Goal: Task Accomplishment & Management: Use online tool/utility

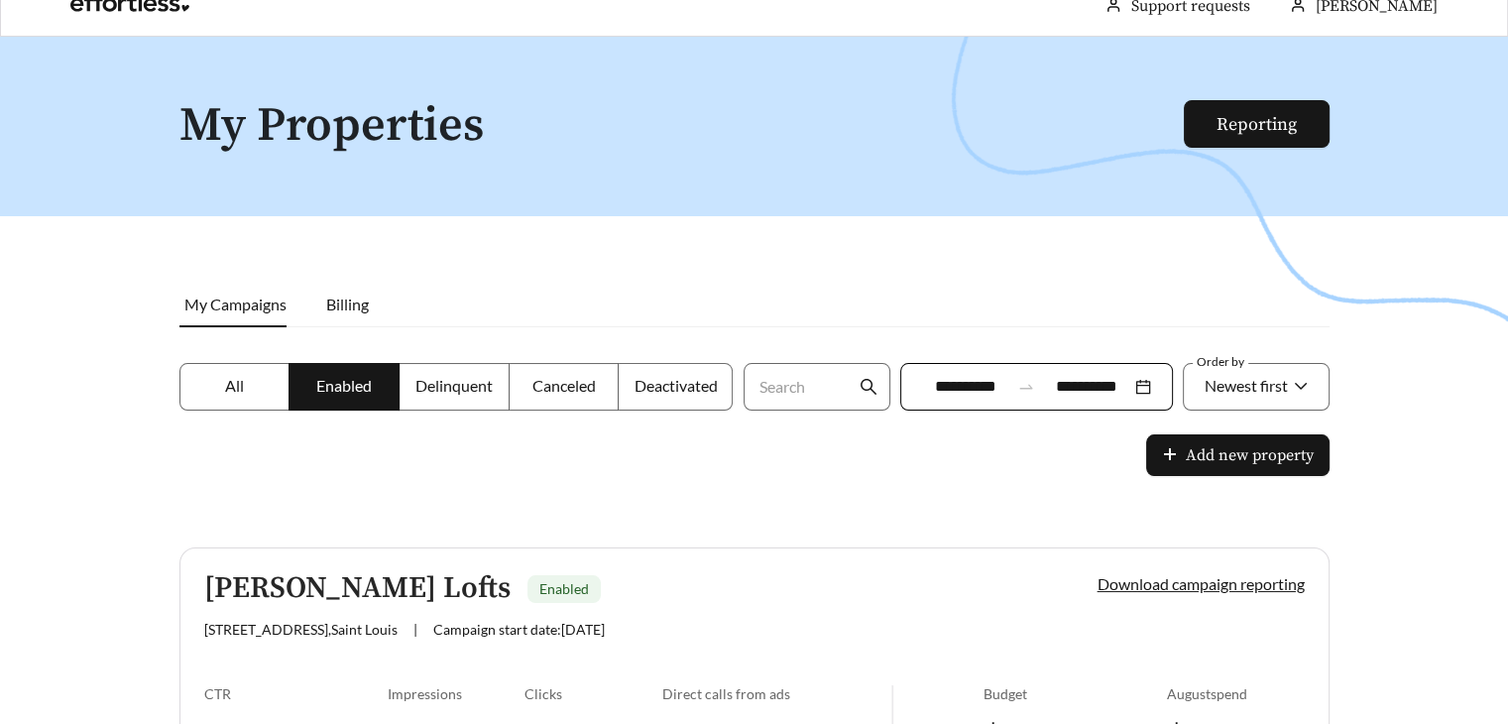
scroll to position [6, 0]
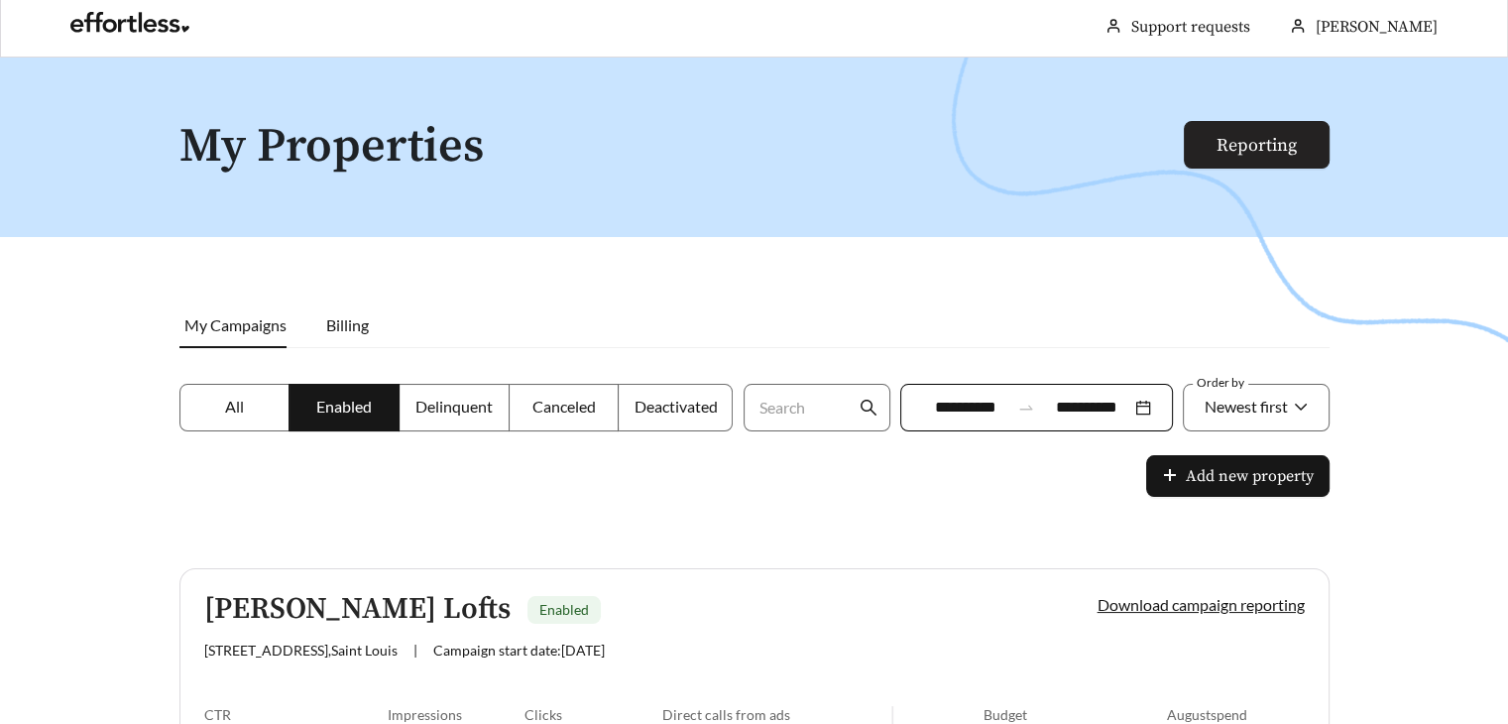
click at [1233, 144] on link "Reporting" at bounding box center [1256, 145] width 80 height 23
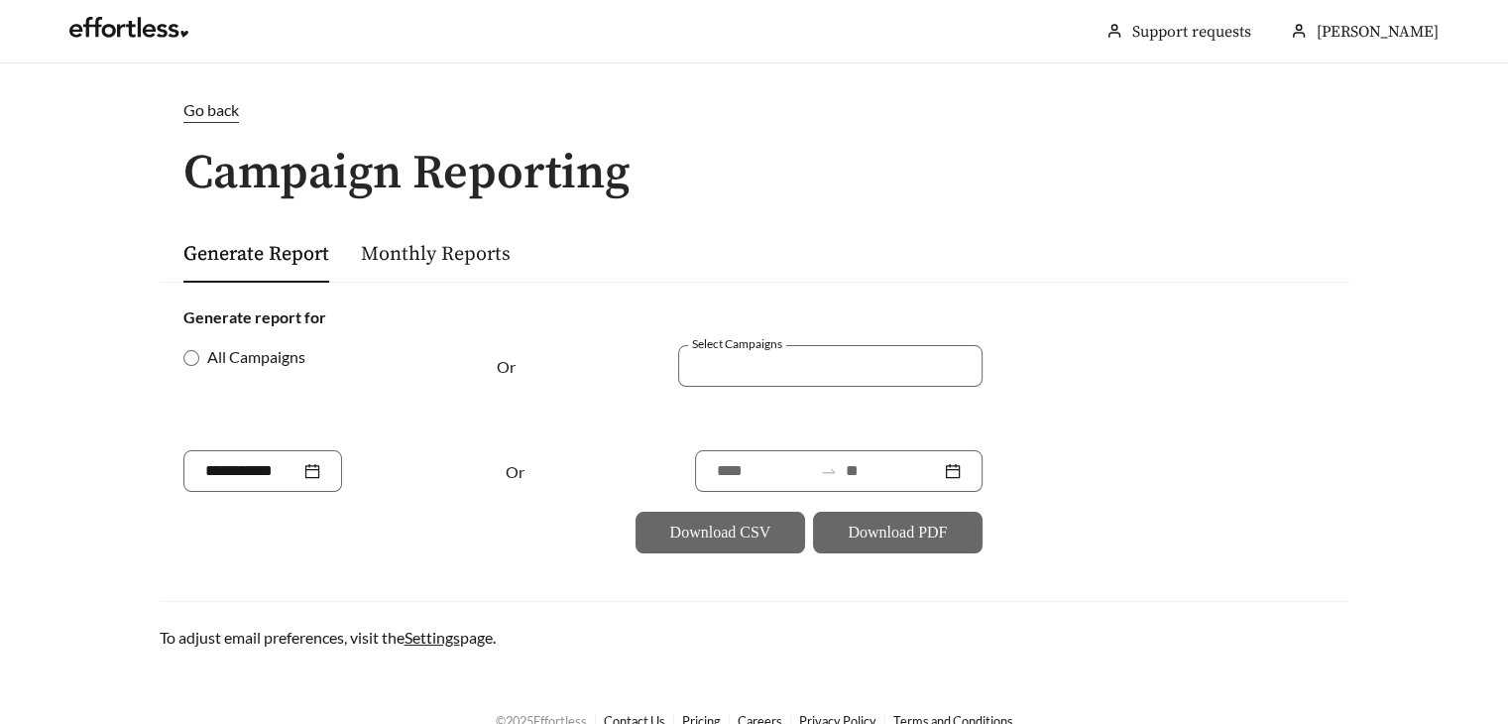
scroll to position [31, 0]
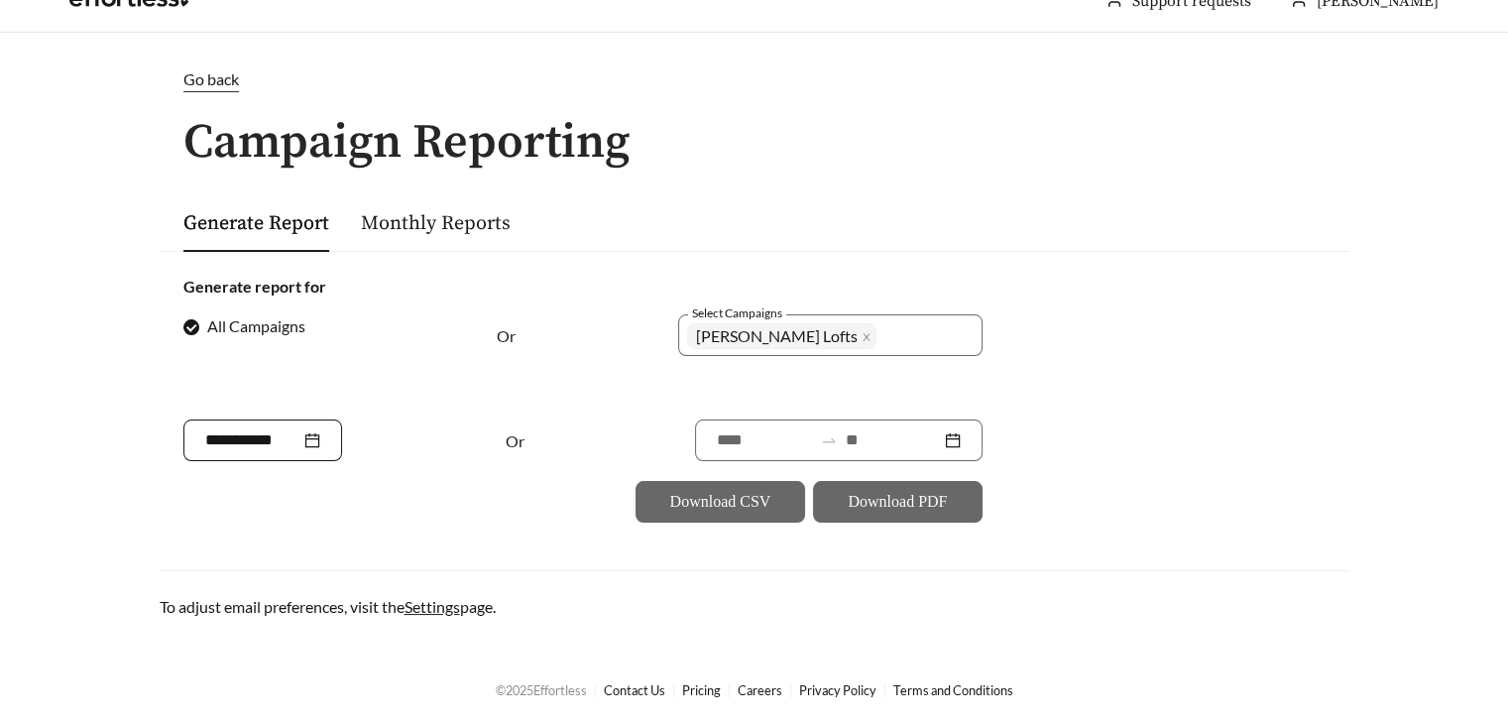
click at [320, 434] on div at bounding box center [262, 440] width 115 height 24
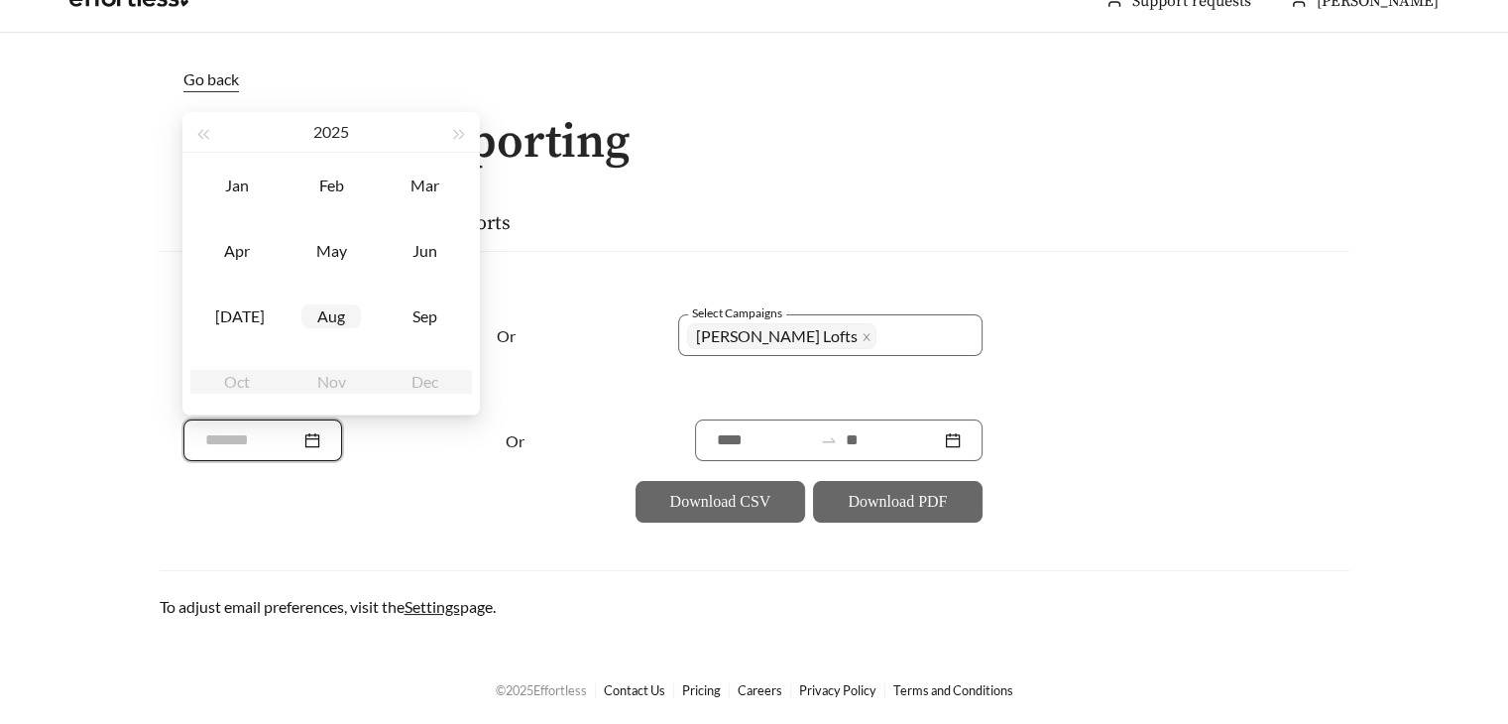
click at [330, 316] on div "Aug" at bounding box center [330, 316] width 59 height 24
type input "*******"
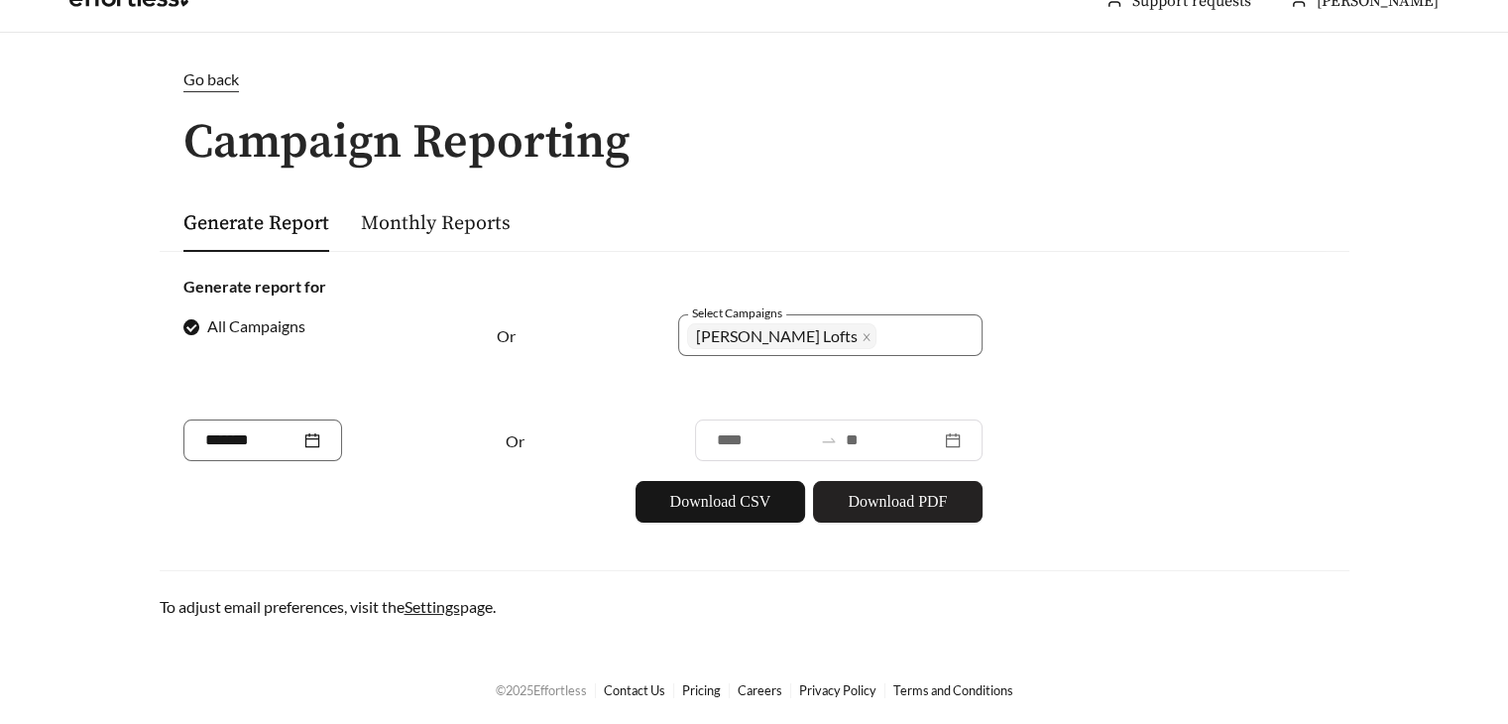
click at [875, 504] on span "Download PDF" at bounding box center [896, 502] width 99 height 24
